Goal: Obtain resource: Obtain resource

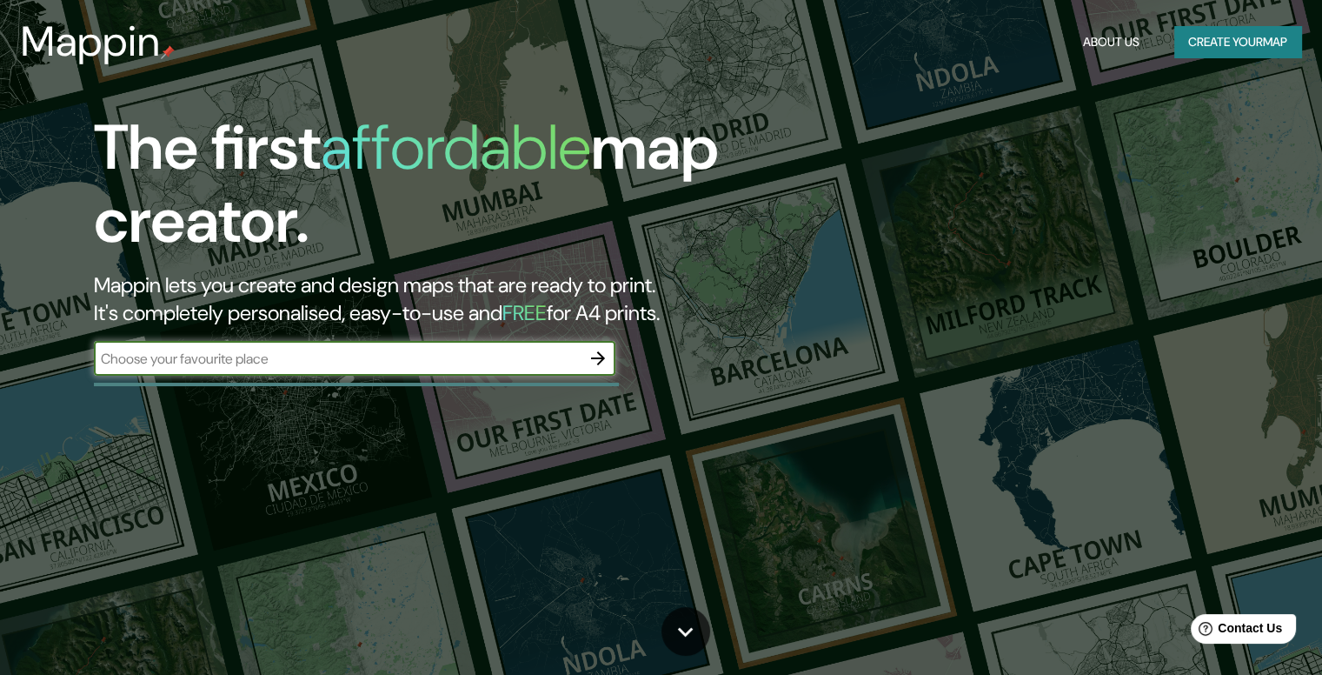
click at [285, 359] on input "text" at bounding box center [337, 359] width 487 height 20
click at [594, 355] on icon "button" at bounding box center [598, 358] width 21 height 21
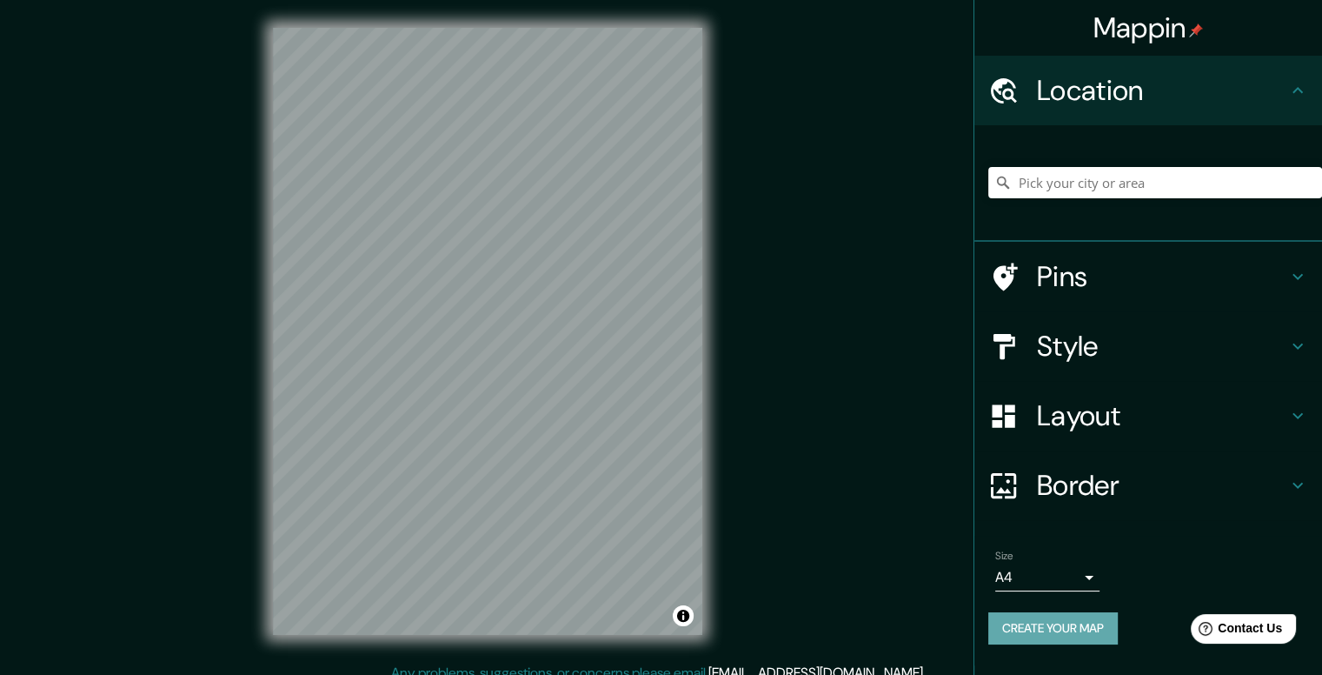
click at [1054, 632] on button "Create your map" at bounding box center [1053, 628] width 130 height 32
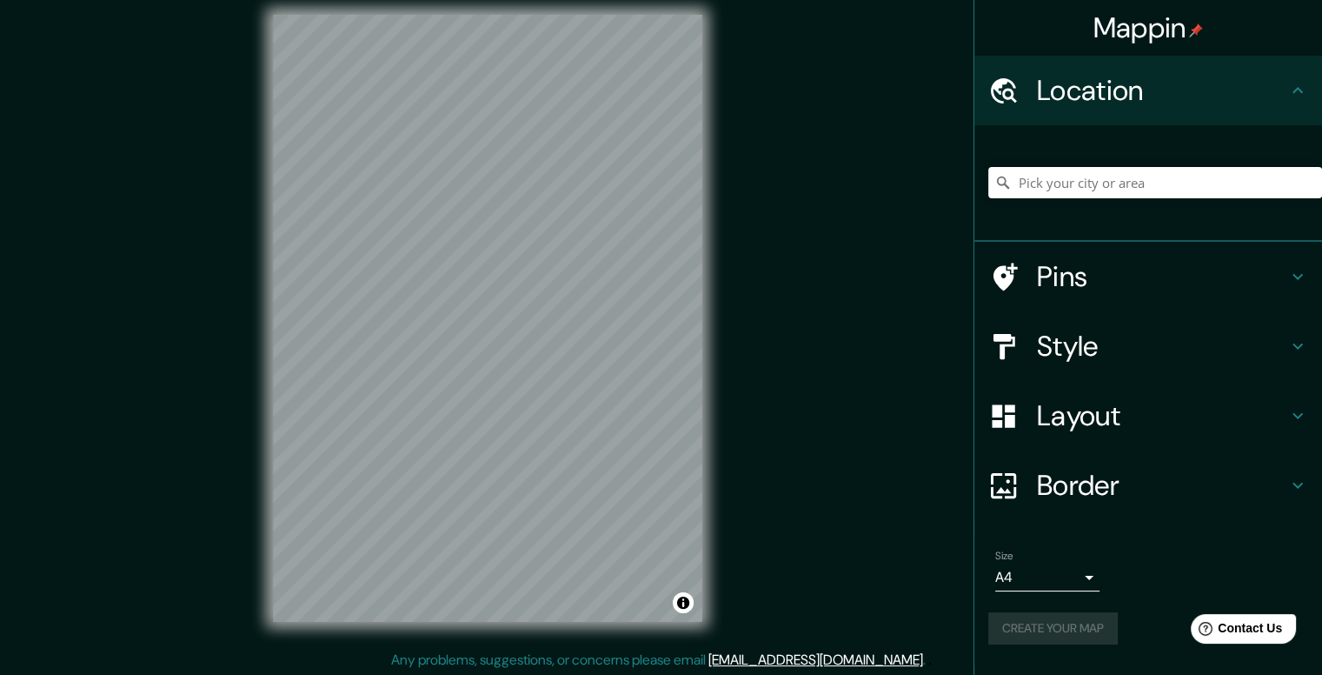
scroll to position [16, 0]
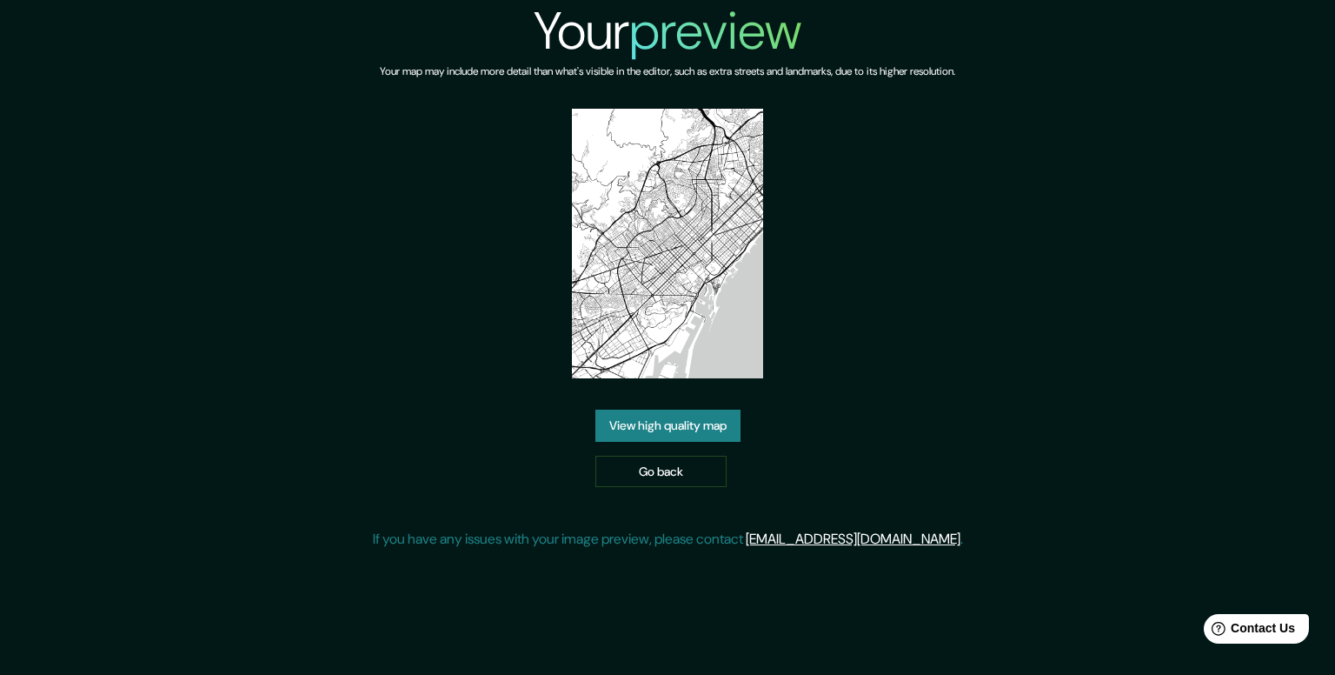
click at [692, 439] on link "View high quality map" at bounding box center [668, 425] width 145 height 32
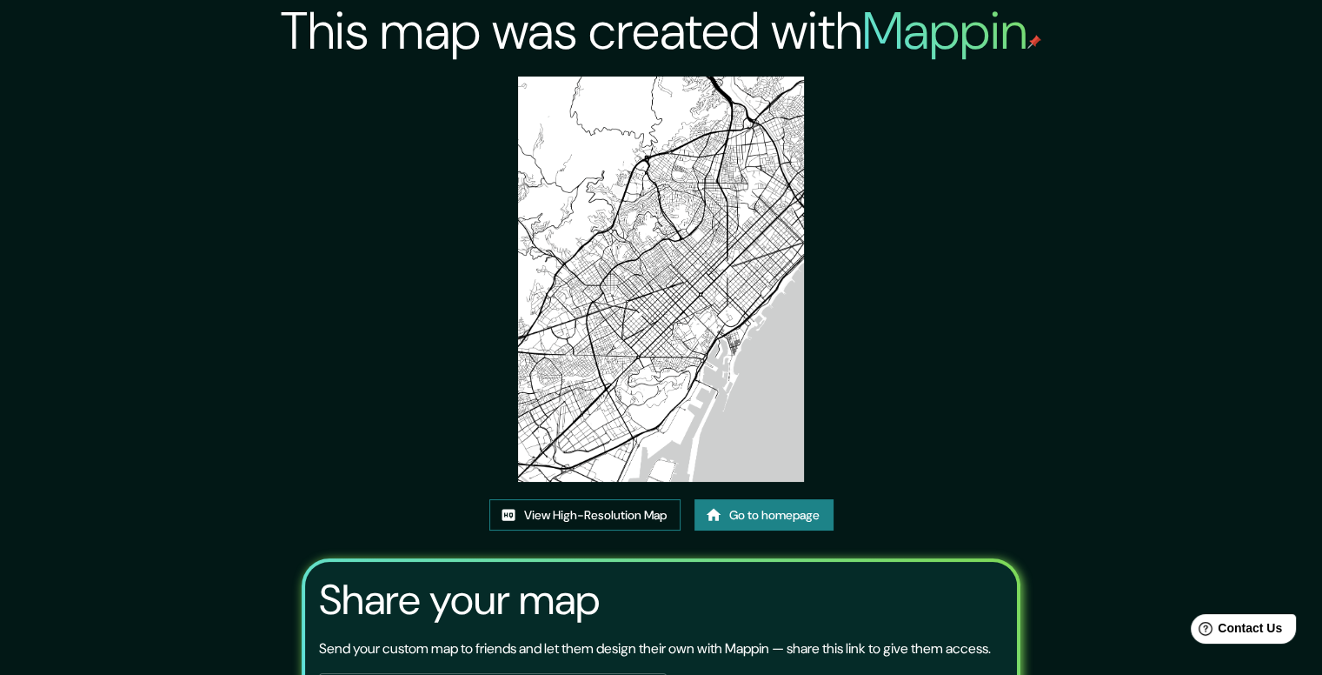
click at [603, 516] on link "View High-Resolution Map" at bounding box center [584, 515] width 191 height 32
